Goal: Transaction & Acquisition: Book appointment/travel/reservation

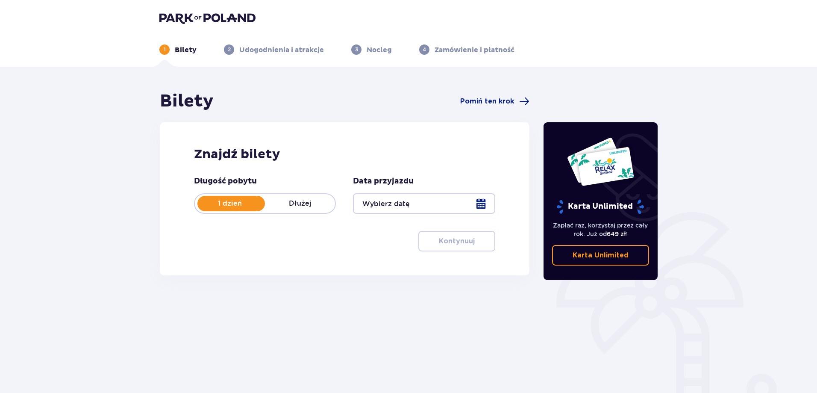
click at [479, 205] on div at bounding box center [424, 203] width 142 height 21
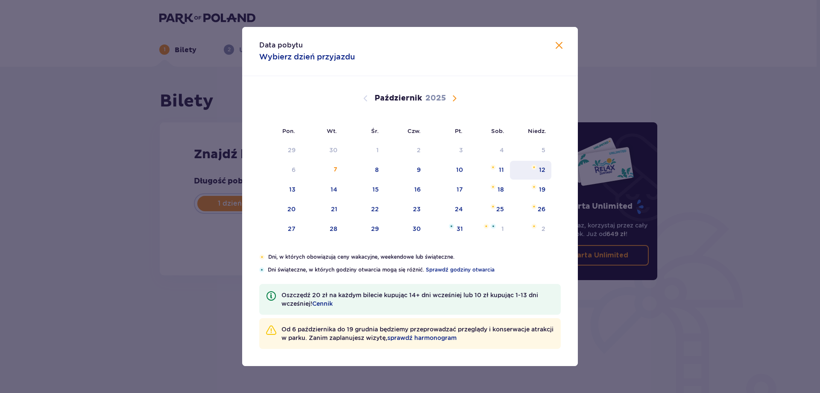
click at [541, 173] on div "12" at bounding box center [542, 169] width 6 height 9
type input "[DATE]"
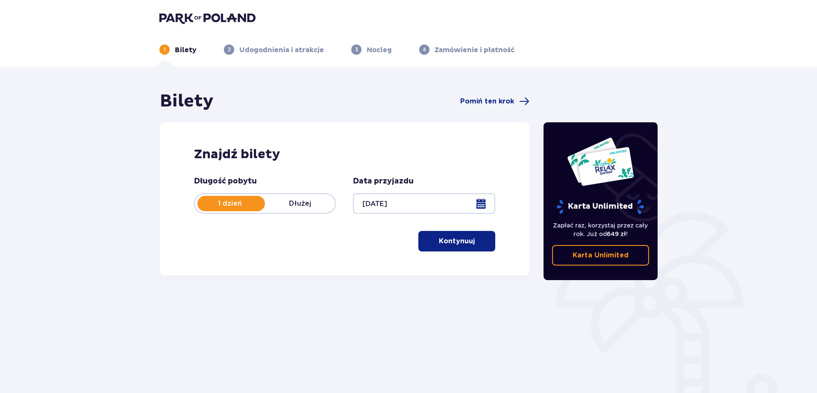
click at [465, 240] on p "Kontynuuj" at bounding box center [457, 240] width 36 height 9
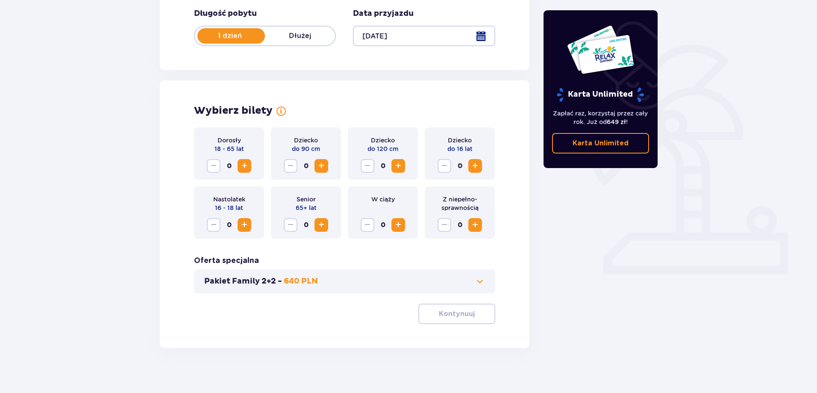
scroll to position [174, 0]
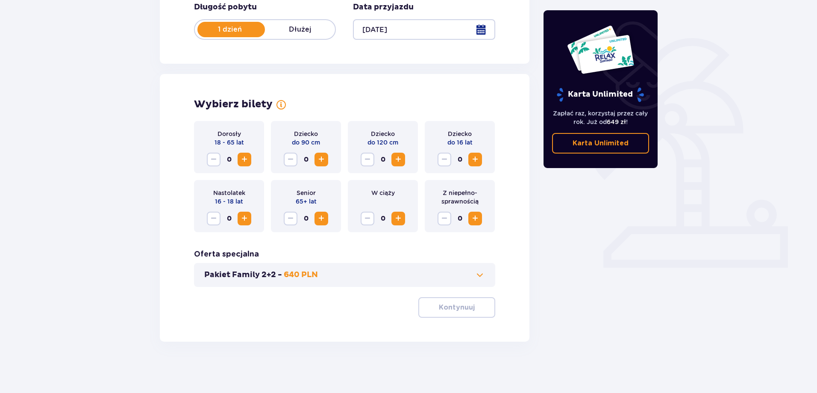
click at [244, 159] on span "Zwiększ" at bounding box center [244, 159] width 10 height 10
click at [473, 161] on span "Zwiększ" at bounding box center [475, 159] width 10 height 10
click at [442, 308] on p "Kontynuuj" at bounding box center [457, 306] width 36 height 9
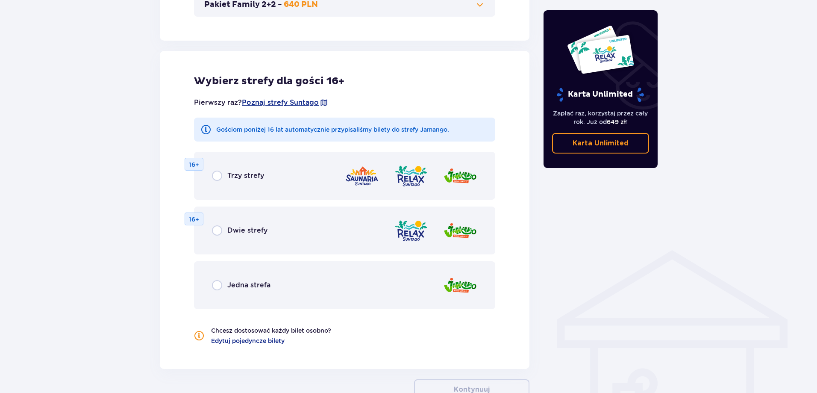
scroll to position [474, 0]
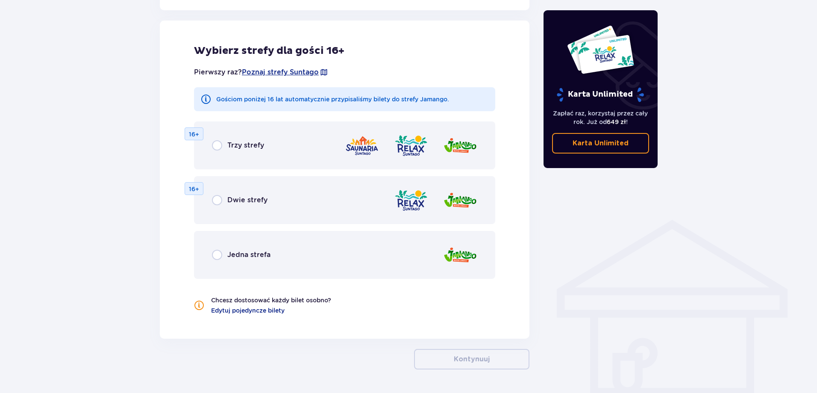
click at [217, 254] on input "radio" at bounding box center [217, 254] width 10 height 10
radio input "true"
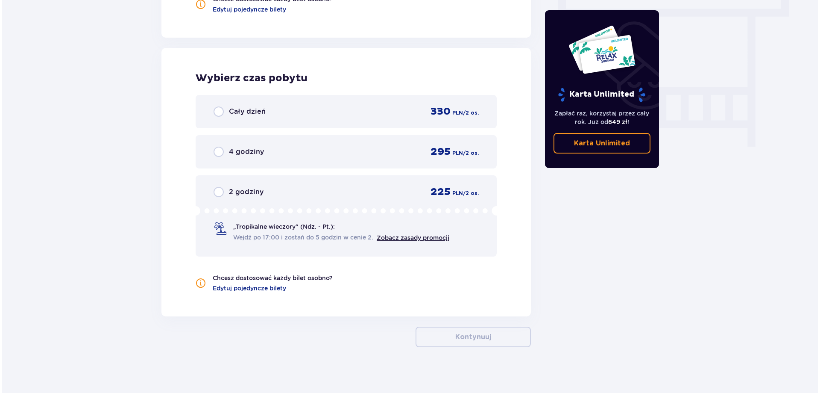
scroll to position [780, 0]
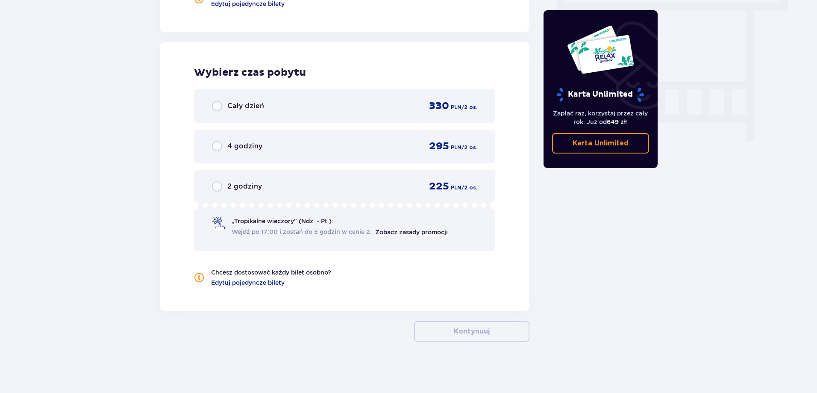
click at [218, 145] on input "radio" at bounding box center [217, 146] width 10 height 10
radio input "true"
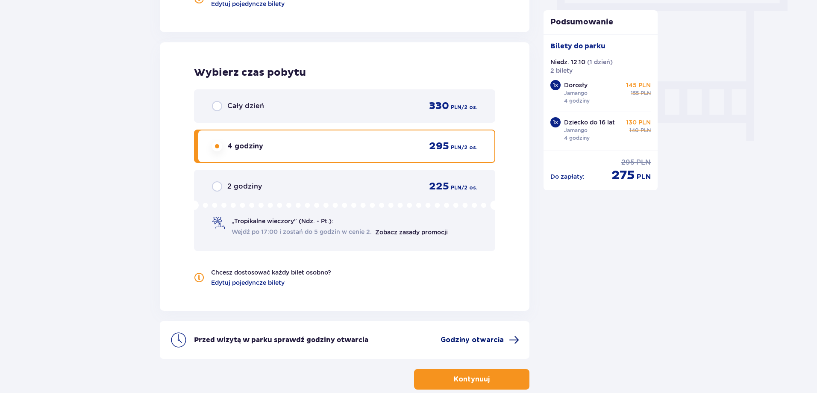
click at [477, 340] on span "Godziny otwarcia" at bounding box center [471, 339] width 63 height 9
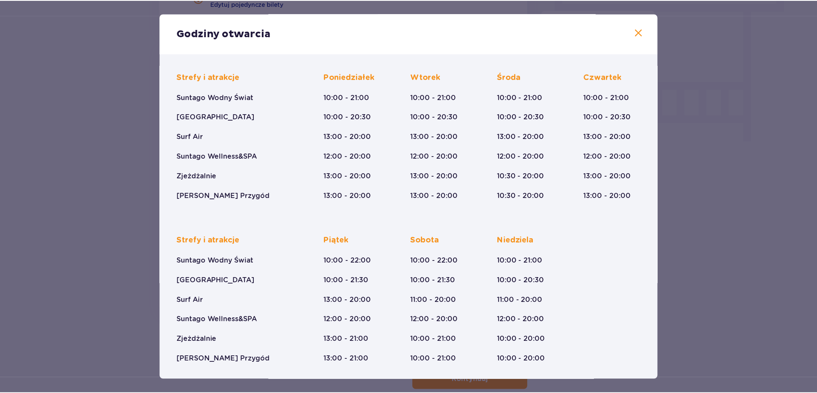
scroll to position [59, 0]
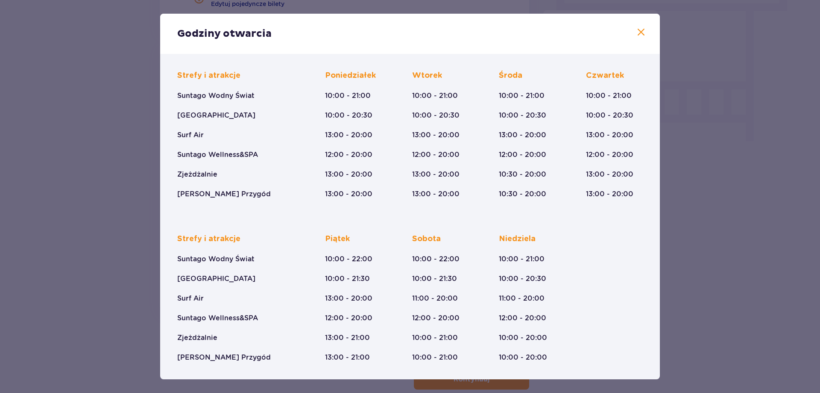
click at [640, 30] on span at bounding box center [641, 32] width 10 height 10
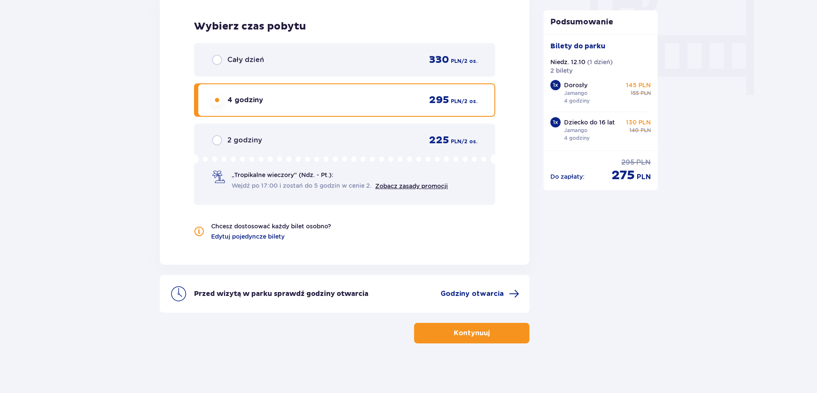
scroll to position [828, 0]
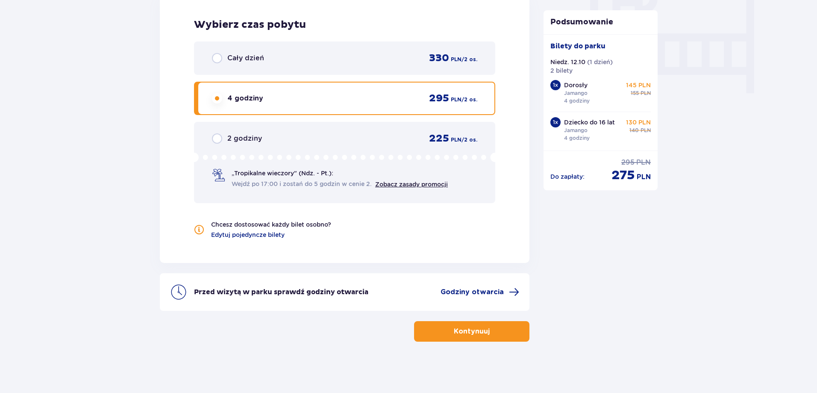
click at [473, 332] on p "Kontynuuj" at bounding box center [472, 330] width 36 height 9
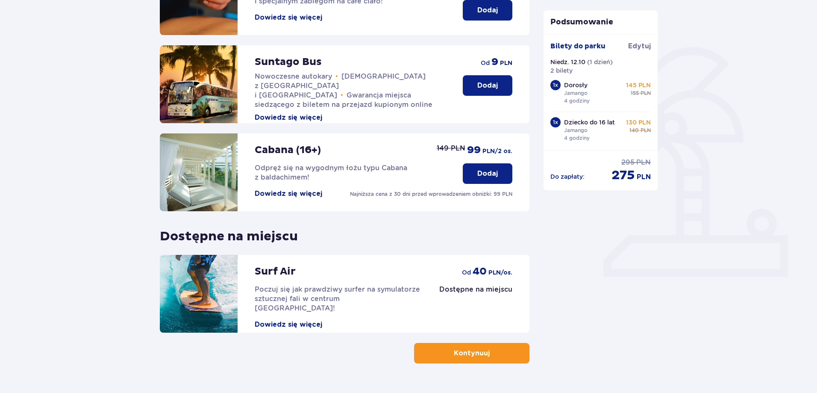
scroll to position [171, 0]
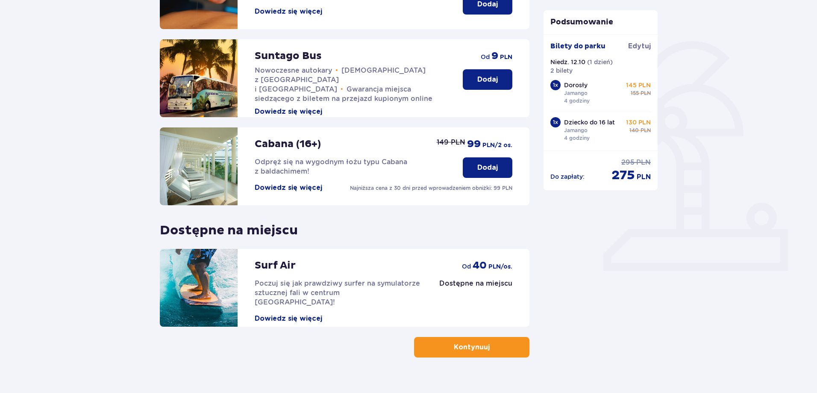
click at [496, 346] on button "Kontynuuj" at bounding box center [471, 347] width 115 height 21
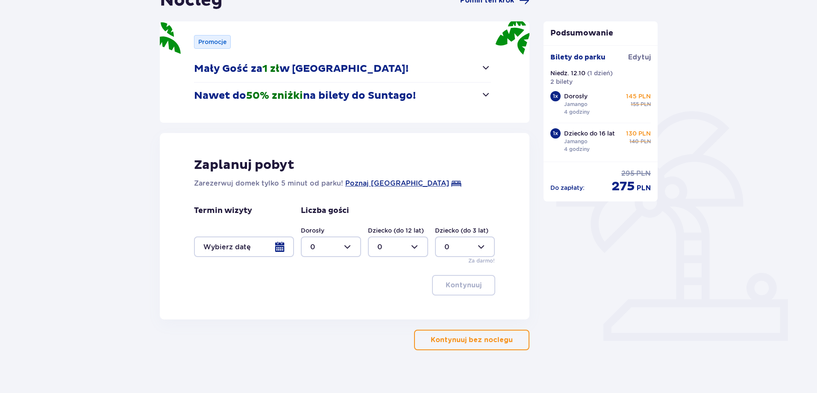
scroll to position [109, 0]
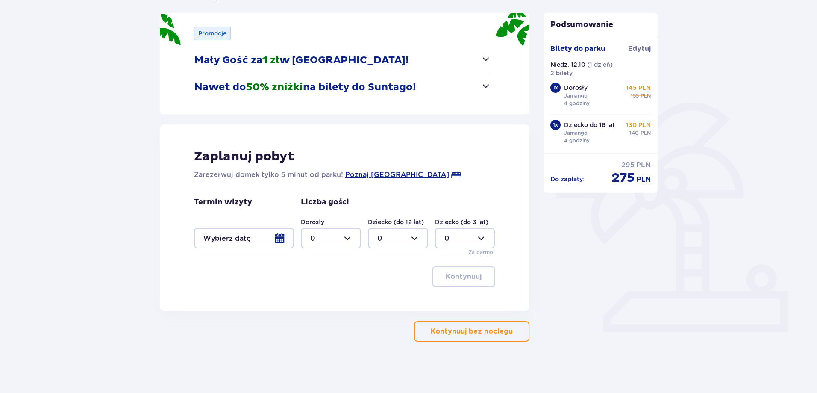
click at [467, 336] on p "Kontynuuj bez noclegu" at bounding box center [472, 330] width 82 height 9
